Goal: Transaction & Acquisition: Purchase product/service

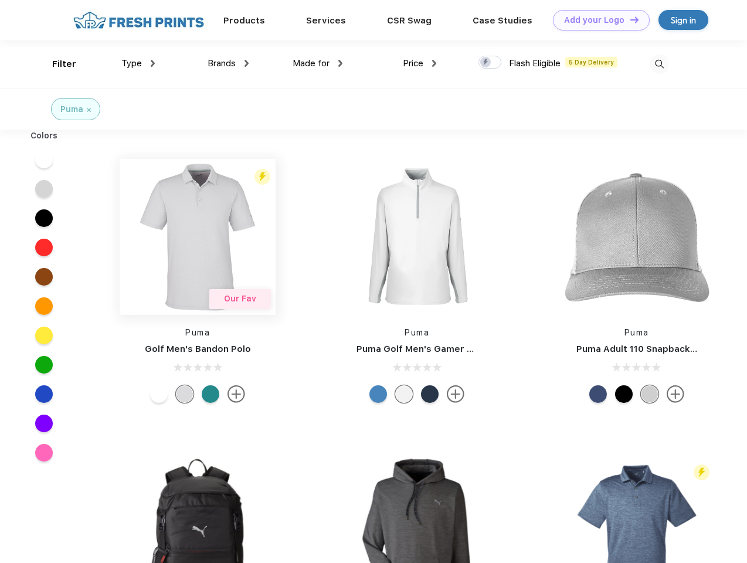
scroll to position [1, 0]
click at [597, 20] on link "Add your Logo Design Tool" at bounding box center [601, 20] width 97 height 21
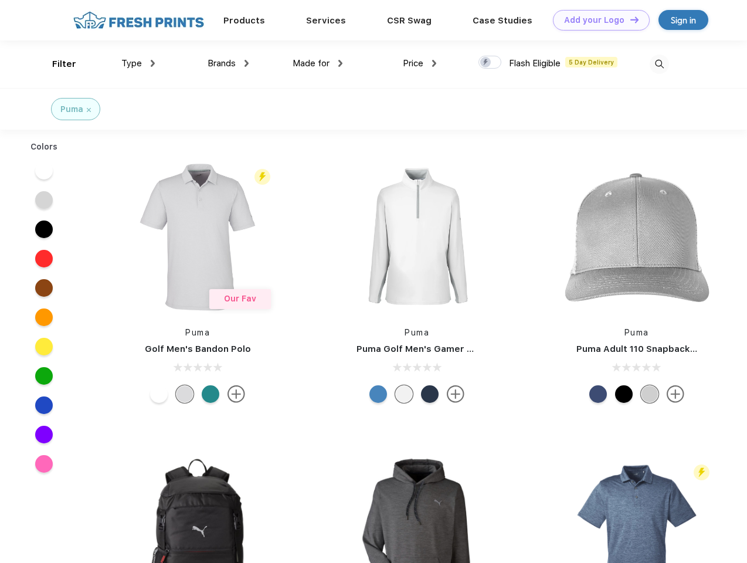
click at [0, 0] on div "Design Tool" at bounding box center [0, 0] width 0 height 0
click at [629, 19] on link "Add your Logo Design Tool" at bounding box center [601, 20] width 97 height 21
click at [56, 64] on div "Filter" at bounding box center [64, 63] width 24 height 13
click at [138, 63] on span "Type" at bounding box center [131, 63] width 21 height 11
click at [228, 63] on span "Brands" at bounding box center [221, 63] width 28 height 11
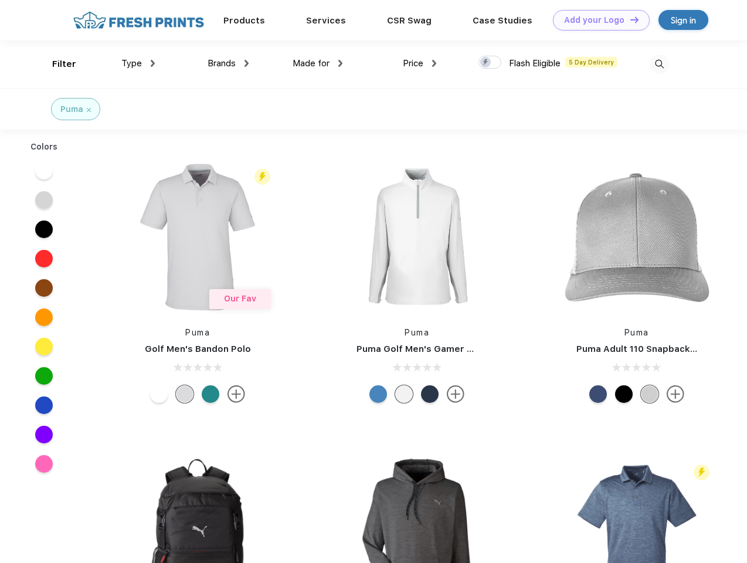
click at [318, 63] on span "Made for" at bounding box center [310, 63] width 37 height 11
click at [420, 63] on span "Price" at bounding box center [413, 63] width 21 height 11
click at [490, 63] on div at bounding box center [489, 62] width 23 height 13
click at [486, 63] on input "checkbox" at bounding box center [482, 59] width 8 height 8
click at [659, 64] on img at bounding box center [658, 63] width 19 height 19
